Goal: Task Accomplishment & Management: Use online tool/utility

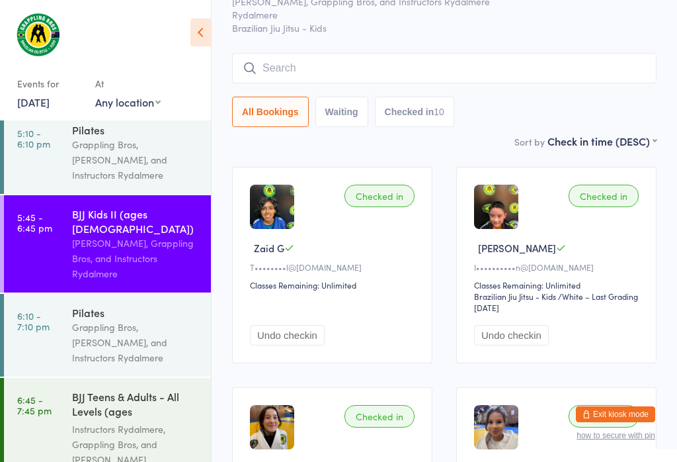
scroll to position [356, 0]
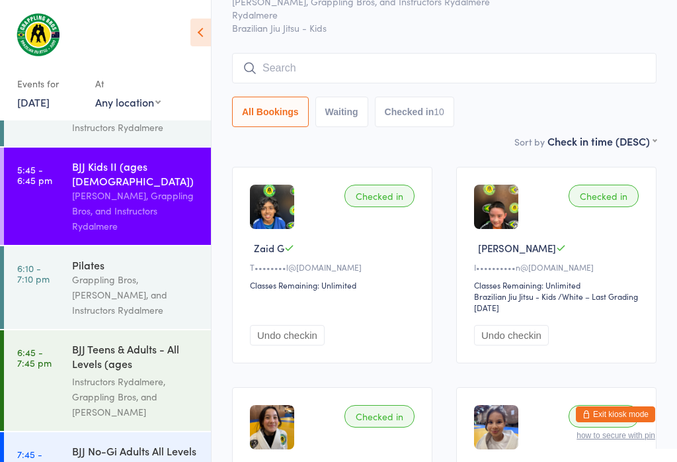
click at [73, 272] on div "Grappling Bros, [PERSON_NAME], and Instructors Rydalmere" at bounding box center [136, 295] width 128 height 46
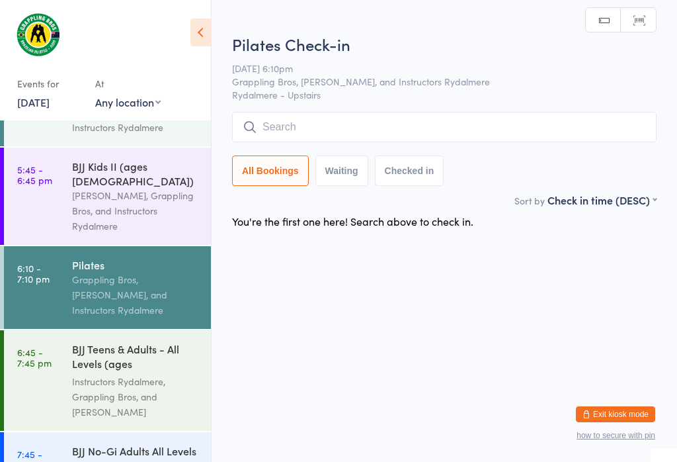
click at [98, 374] on div "Instructors Rydalmere, Grappling Bros, and [PERSON_NAME]" at bounding box center [136, 397] width 128 height 46
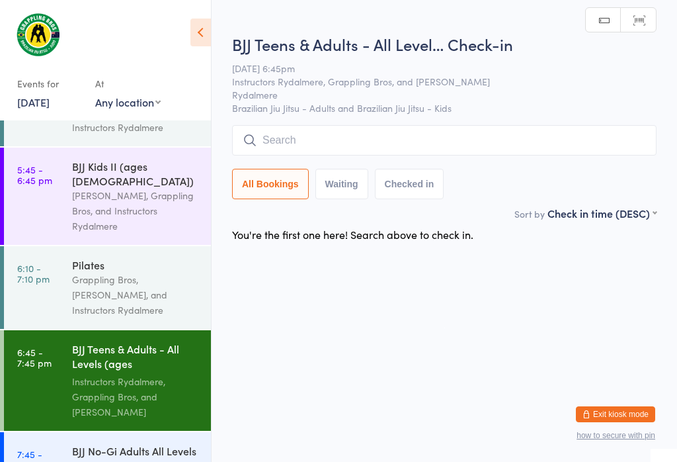
click at [523, 150] on input "search" at bounding box center [444, 140] width 425 height 30
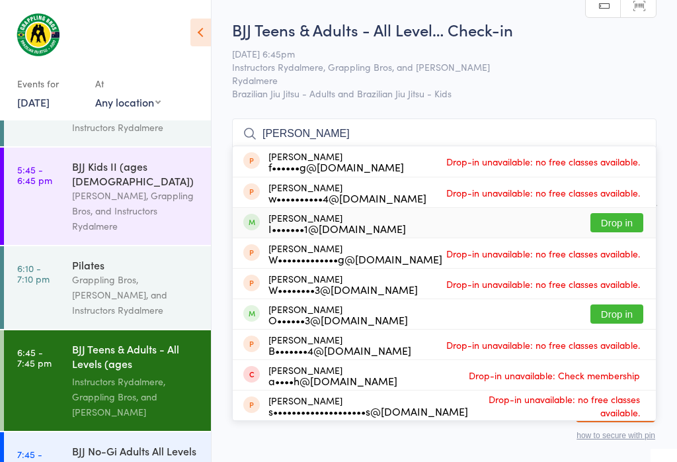
type input "[PERSON_NAME]"
click at [615, 213] on button "Drop in" at bounding box center [617, 222] width 53 height 19
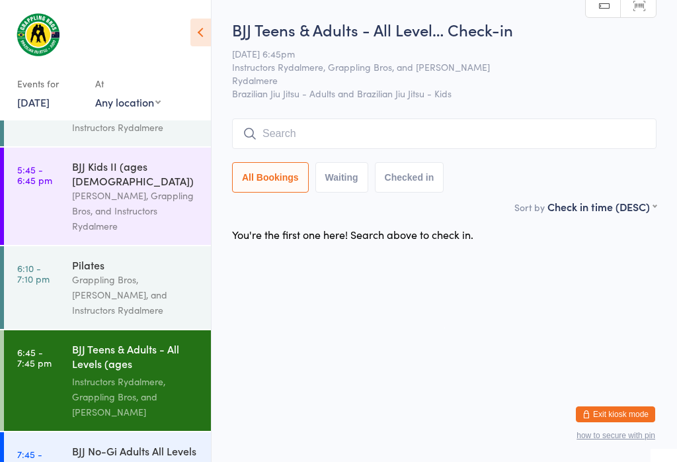
scroll to position [0, 0]
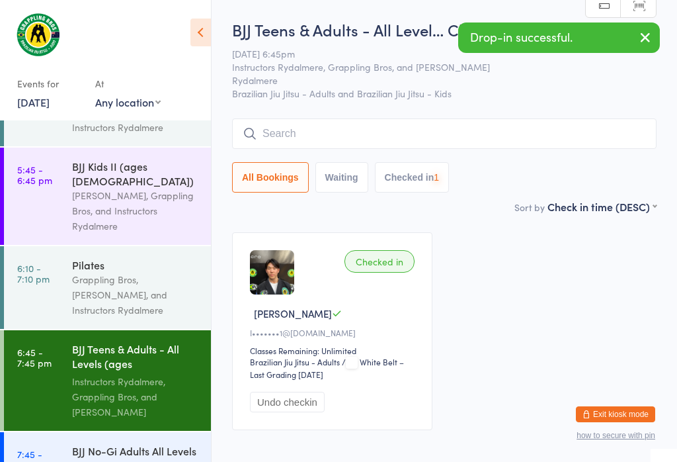
click at [82, 443] on div "BJJ No-Gi Adults All Levels (ages [DEMOGRAPHIC_DATA]+)" at bounding box center [136, 459] width 128 height 32
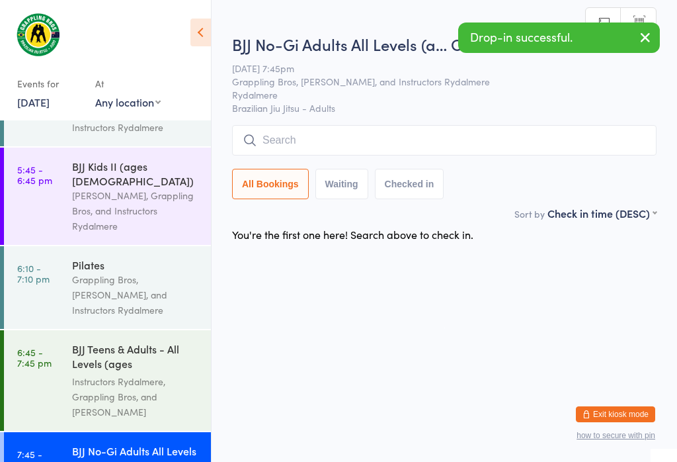
click at [593, 138] on input "search" at bounding box center [444, 140] width 425 height 30
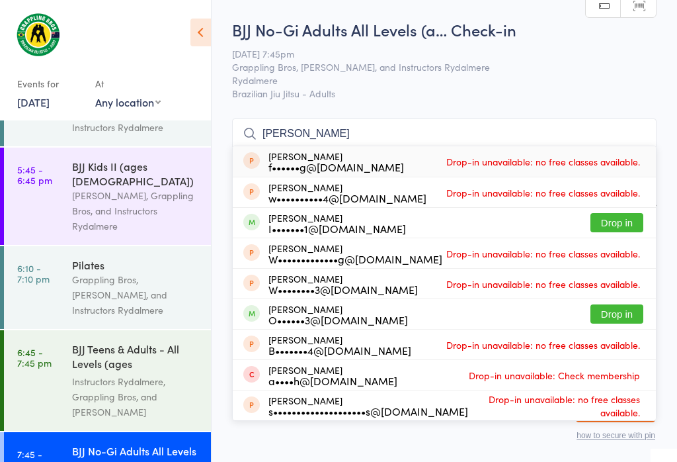
type input "[PERSON_NAME]"
click at [629, 213] on button "Drop in" at bounding box center [617, 222] width 53 height 19
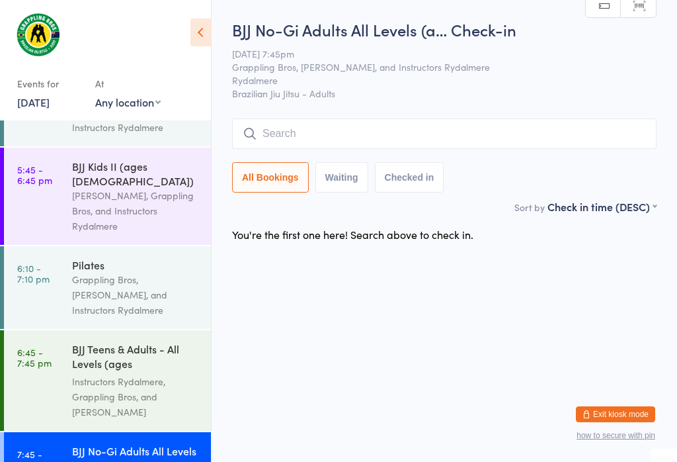
scroll to position [0, 0]
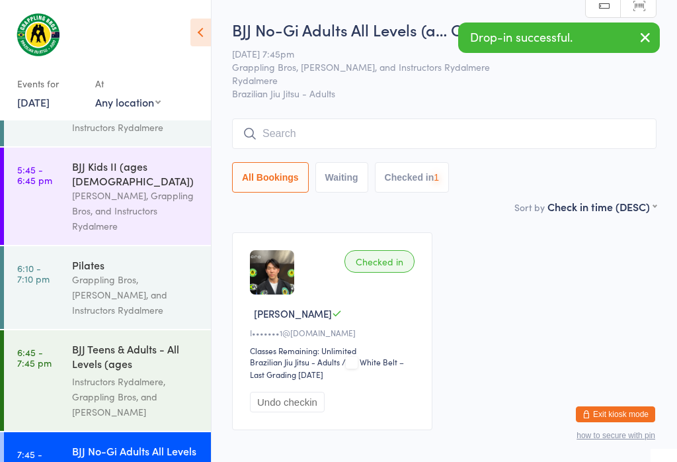
click at [87, 341] on div "BJJ Teens & Adults - All Levels (ages [DEMOGRAPHIC_DATA]+)" at bounding box center [136, 357] width 128 height 32
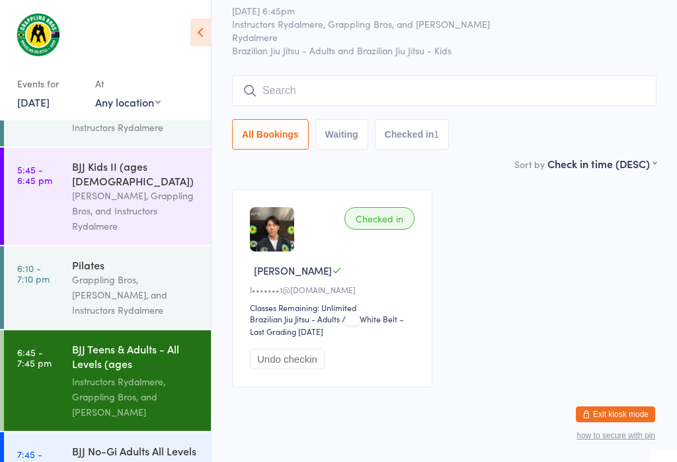
scroll to position [354, 0]
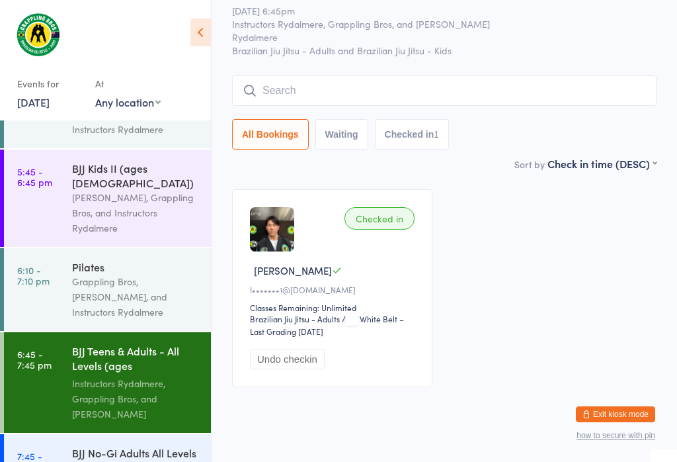
click at [378, 87] on input "search" at bounding box center [444, 90] width 425 height 30
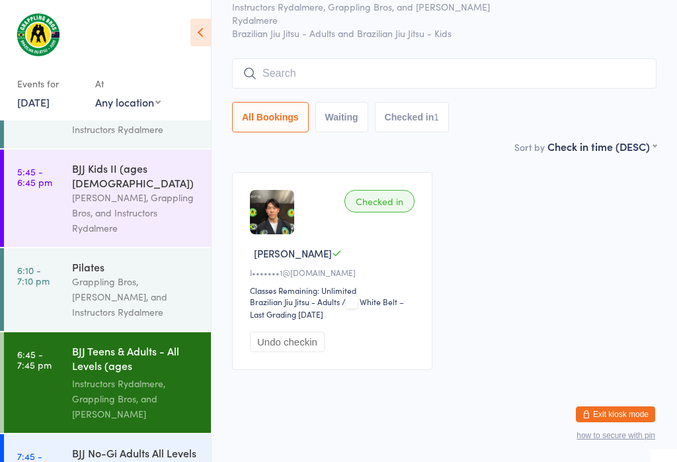
scroll to position [120, 0]
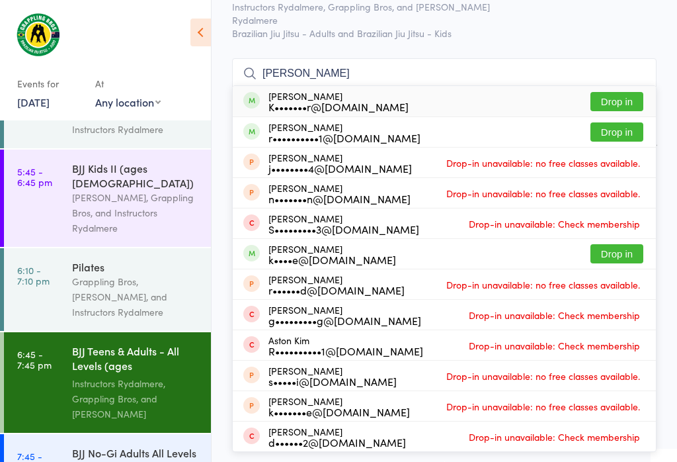
type input "[PERSON_NAME]"
click at [624, 92] on button "Drop in" at bounding box center [617, 101] width 53 height 19
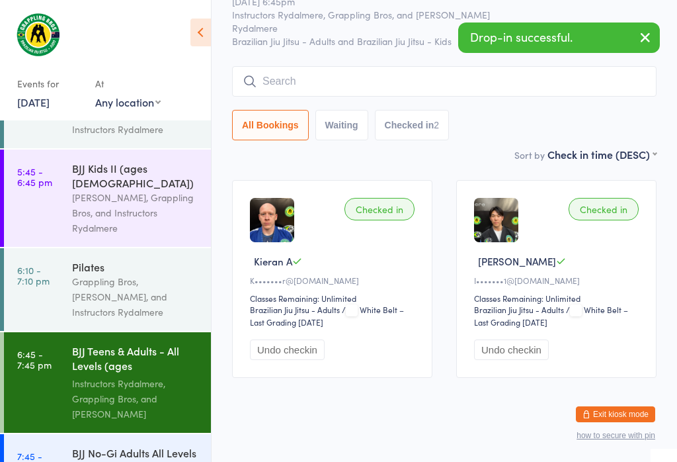
scroll to position [52, 0]
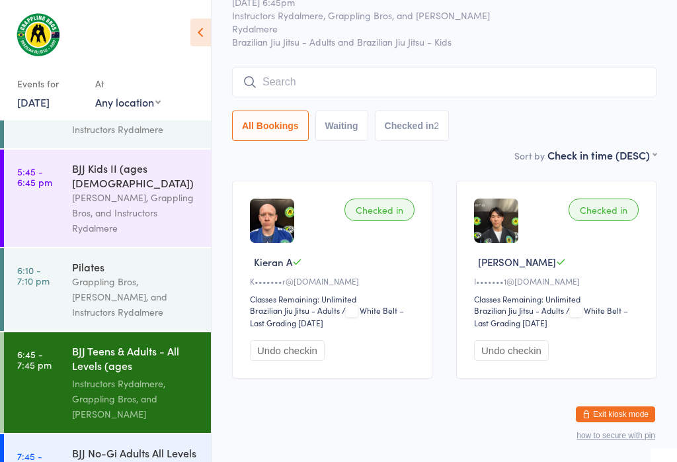
click at [435, 80] on input "search" at bounding box center [444, 82] width 425 height 30
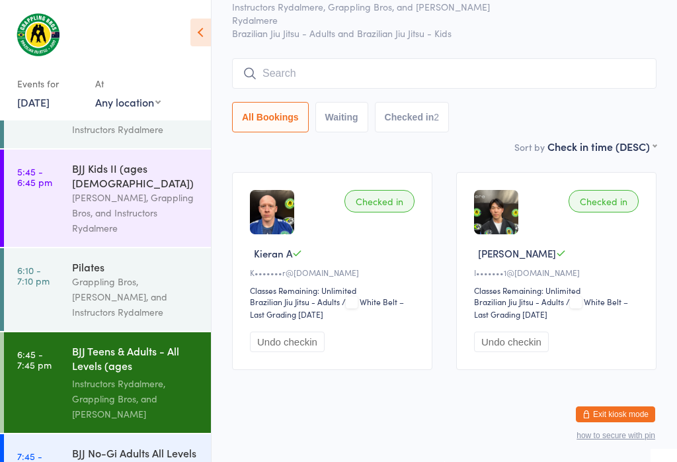
scroll to position [120, 0]
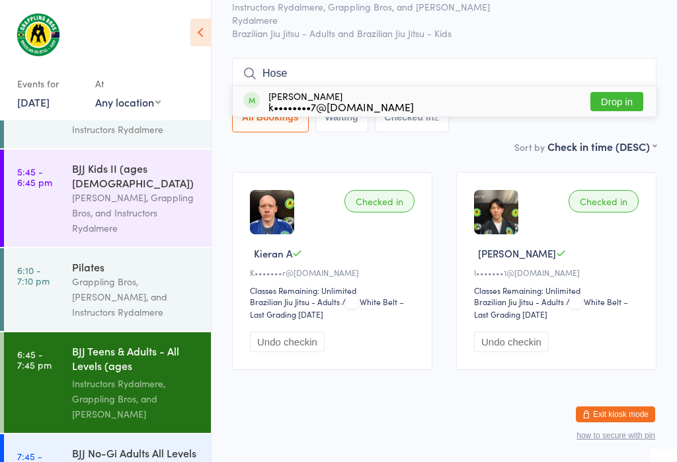
type input "Hose"
click at [625, 92] on button "Drop in" at bounding box center [617, 101] width 53 height 19
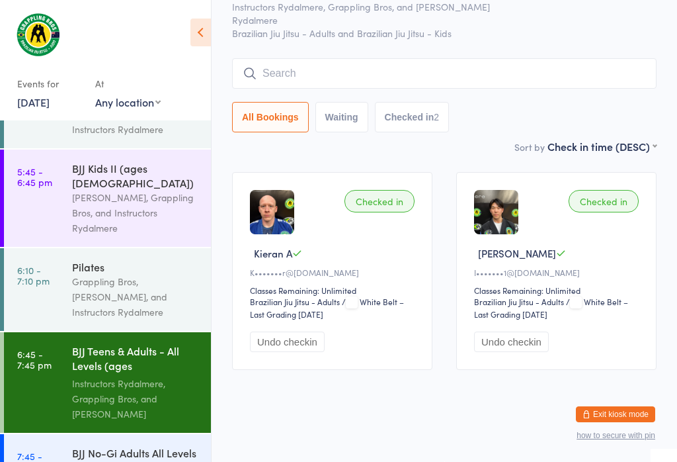
scroll to position [52, 0]
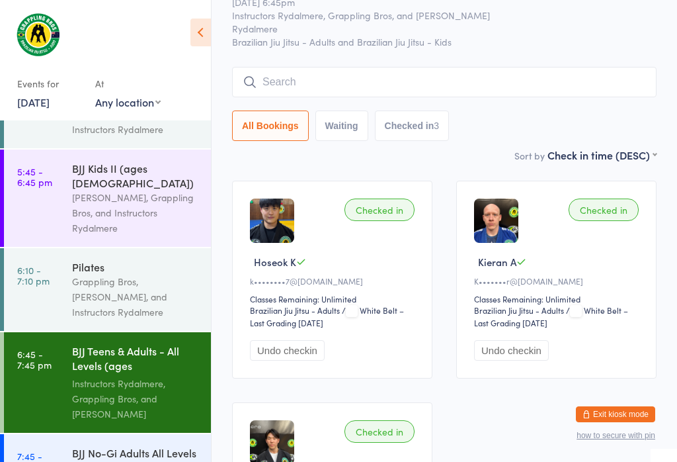
click at [364, 77] on input "search" at bounding box center [444, 82] width 425 height 30
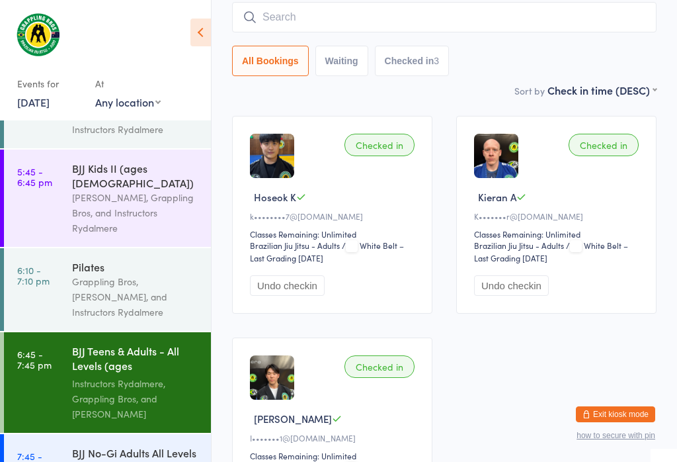
scroll to position [120, 0]
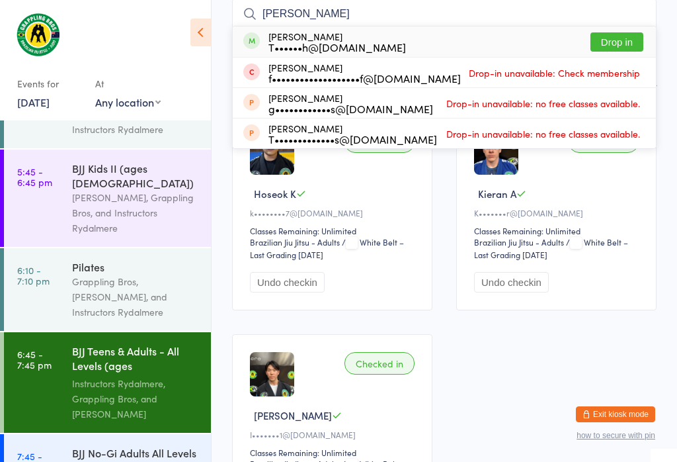
type input "[PERSON_NAME]"
click at [625, 37] on button "Drop in" at bounding box center [617, 41] width 53 height 19
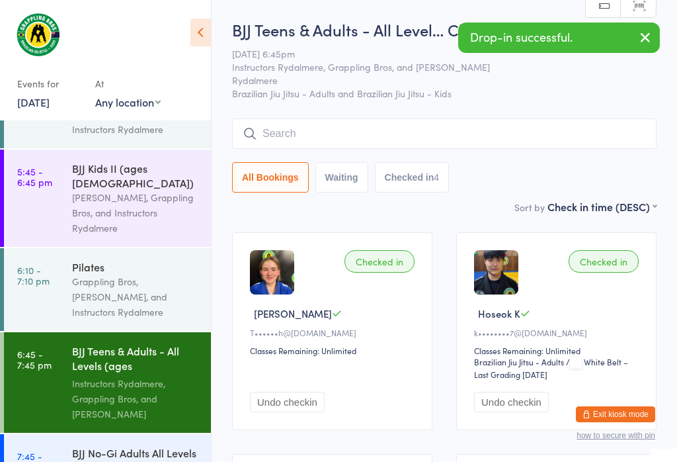
scroll to position [0, 0]
click at [328, 132] on input "search" at bounding box center [444, 133] width 425 height 30
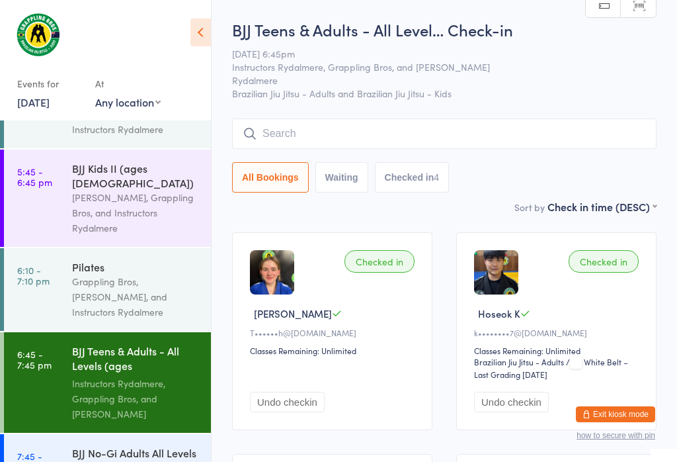
click at [138, 190] on div "[PERSON_NAME], Grappling Bros, and Instructors Rydalmere" at bounding box center [136, 213] width 128 height 46
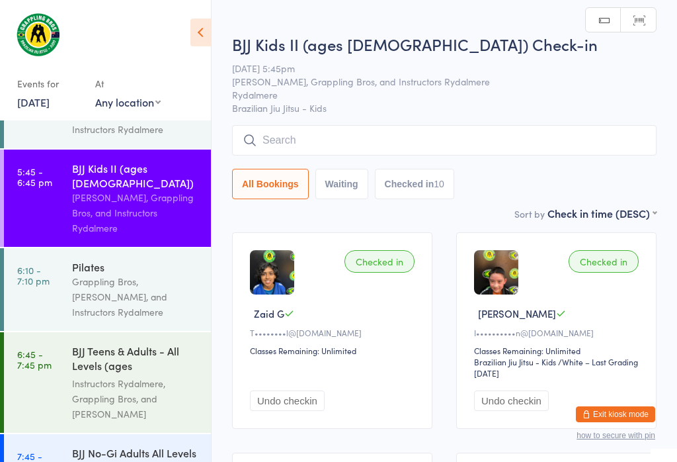
click at [529, 132] on input "search" at bounding box center [444, 140] width 425 height 30
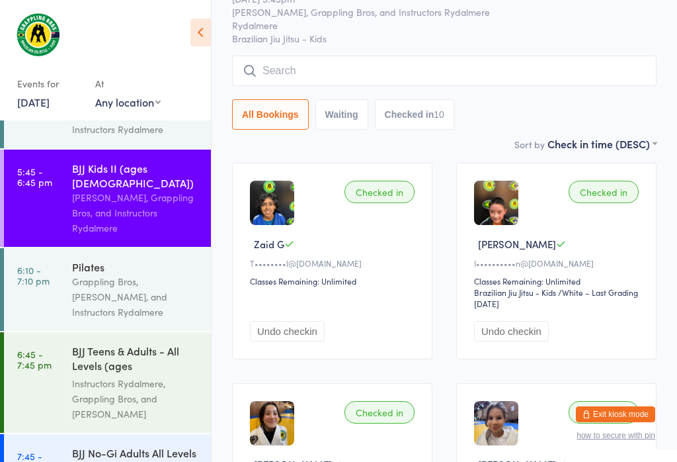
scroll to position [126, 0]
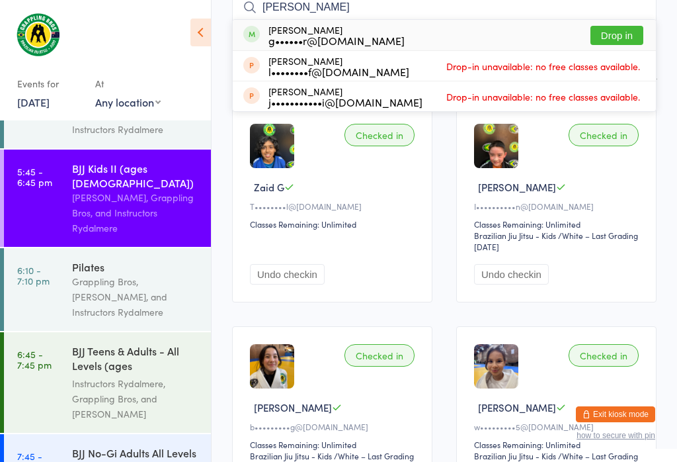
type input "[PERSON_NAME]"
click at [636, 26] on button "Drop in" at bounding box center [617, 35] width 53 height 19
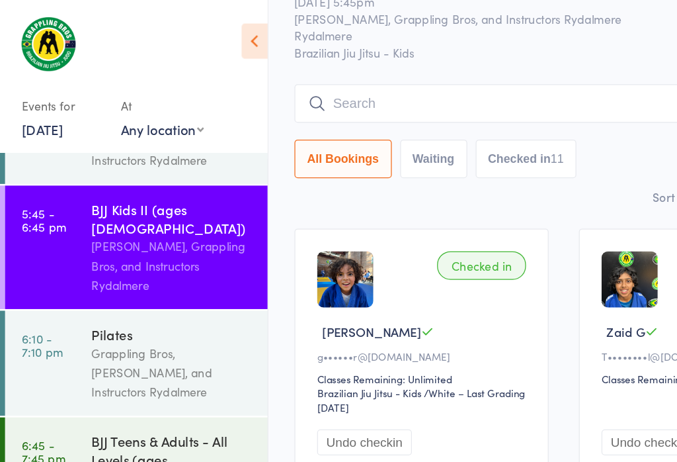
scroll to position [63, 0]
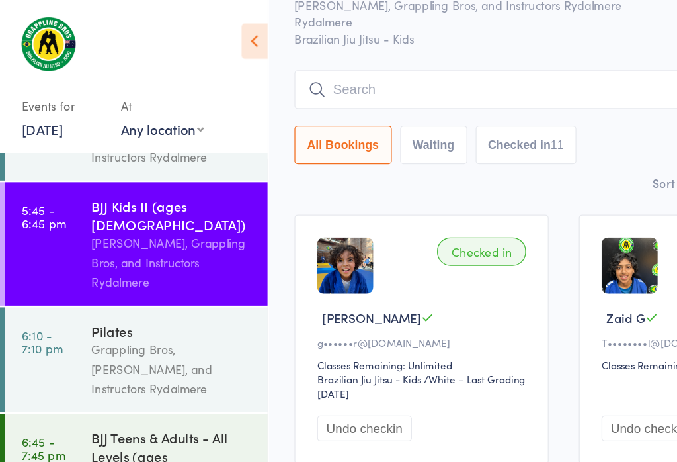
click at [155, 370] on div "Instructors Rydalmere, Grappling Bros, and [PERSON_NAME]" at bounding box center [136, 393] width 128 height 46
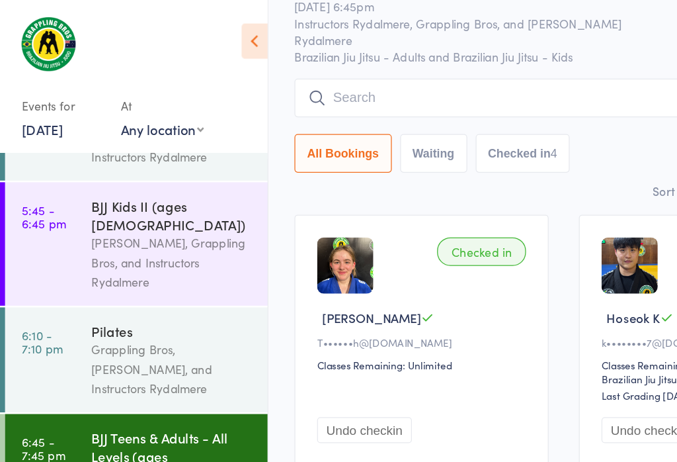
scroll to position [63, 144]
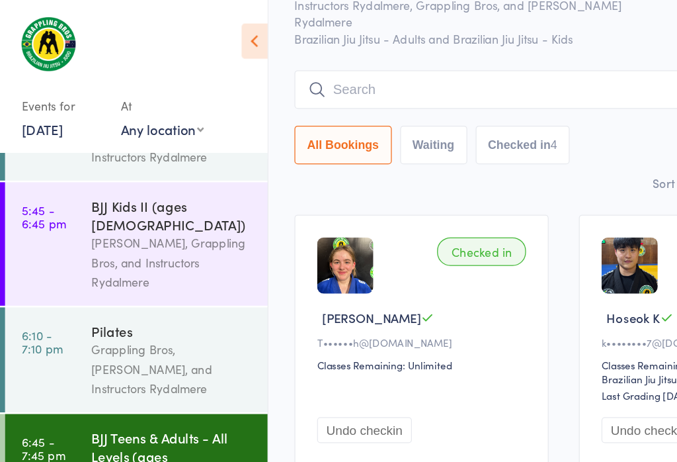
click at [292, 81] on input "search" at bounding box center [444, 71] width 425 height 30
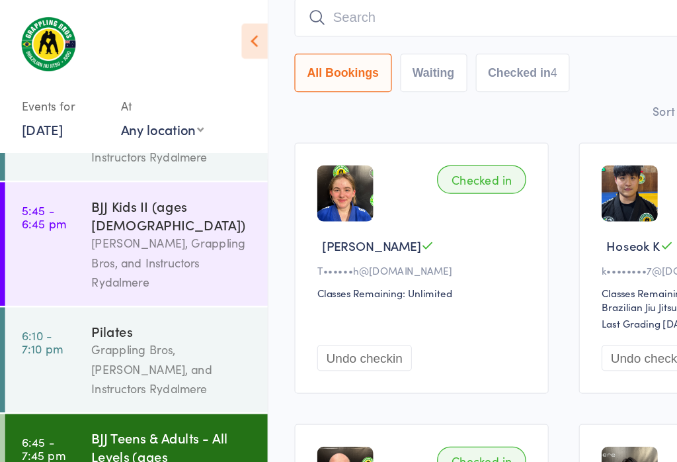
scroll to position [120, 0]
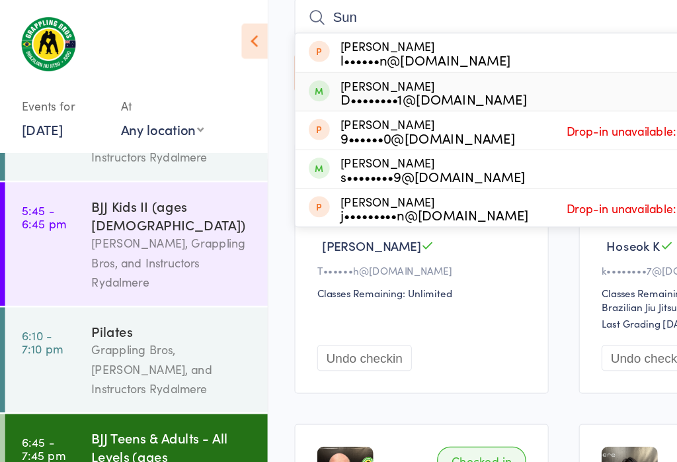
type input "Sun"
click at [368, 75] on div "D••••••••1@[DOMAIN_NAME]" at bounding box center [342, 78] width 147 height 11
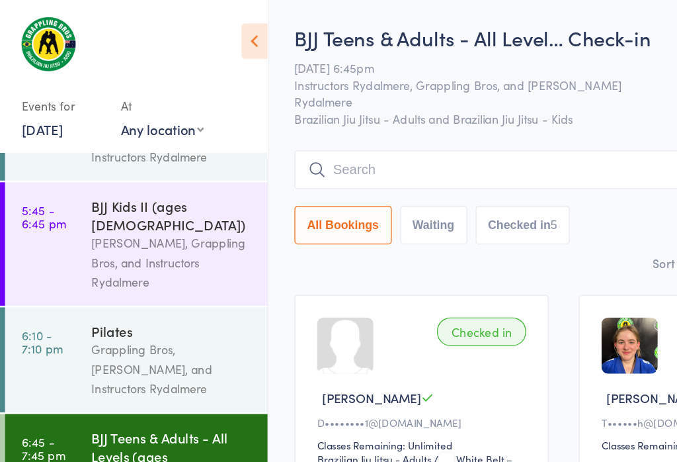
scroll to position [0, 79]
click at [284, 136] on input "search" at bounding box center [444, 133] width 425 height 30
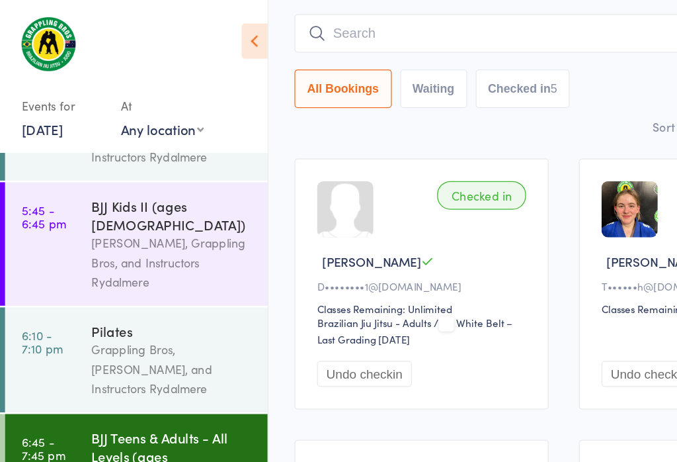
scroll to position [120, 0]
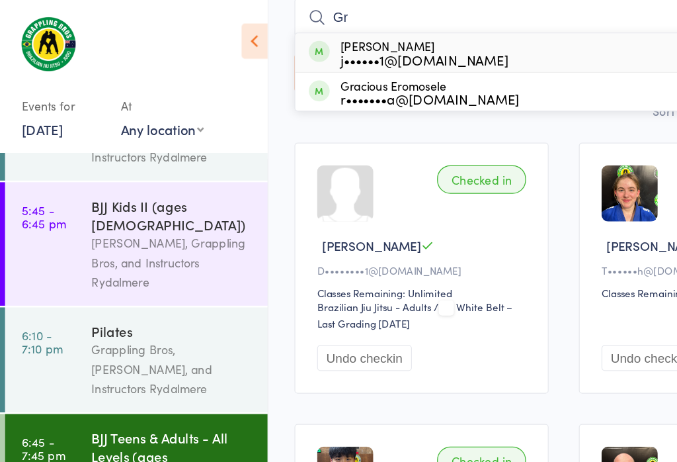
type input "G"
